Goal: Task Accomplishment & Management: Manage account settings

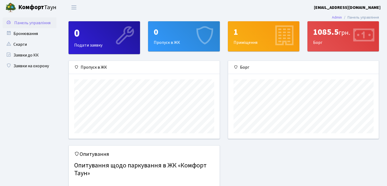
scroll to position [78, 151]
click at [25, 31] on link "Бронювання" at bounding box center [30, 33] width 54 height 11
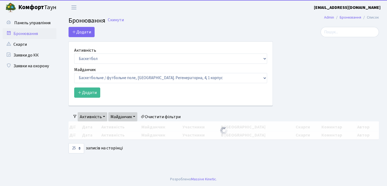
select select "25"
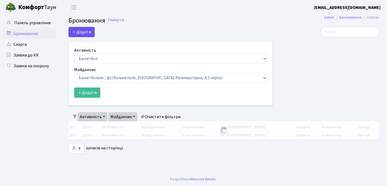
click at [87, 32] on button "Додати" at bounding box center [82, 32] width 26 height 10
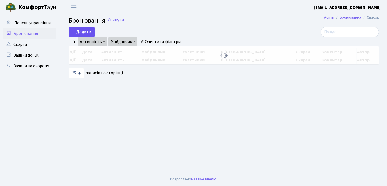
click at [87, 32] on button "Додати" at bounding box center [82, 32] width 26 height 10
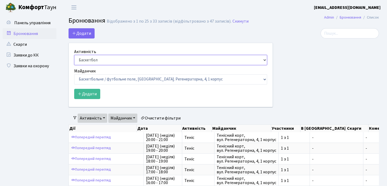
select select "1"
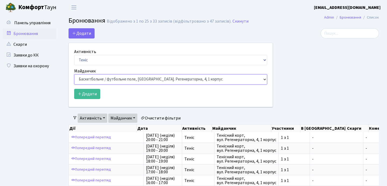
select select "1"
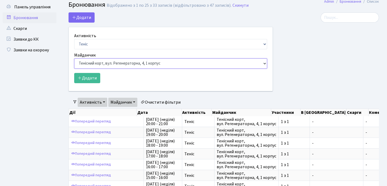
scroll to position [22, 0]
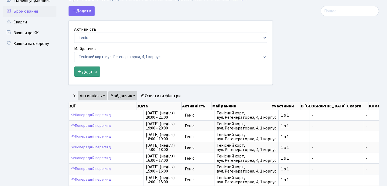
click at [90, 76] on button "Додати" at bounding box center [87, 71] width 26 height 10
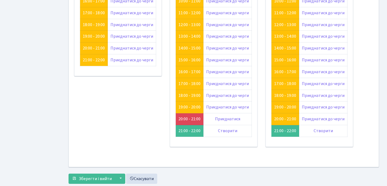
scroll to position [89, 0]
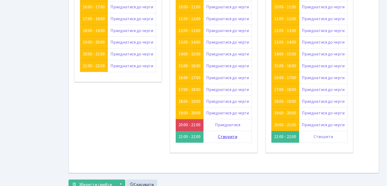
click at [231, 134] on link "Створити" at bounding box center [227, 137] width 19 height 6
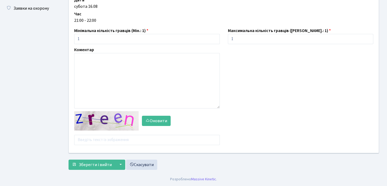
scroll to position [58, 0]
click at [116, 141] on input "text" at bounding box center [147, 140] width 146 height 10
type input "ф"
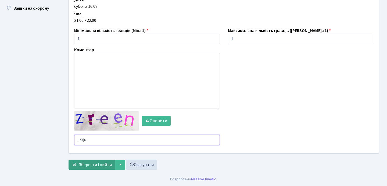
type input "a8xju"
click at [105, 162] on span "Зберегти і вийти" at bounding box center [95, 165] width 33 height 6
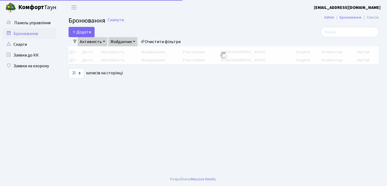
select select "25"
